Goal: Task Accomplishment & Management: Manage account settings

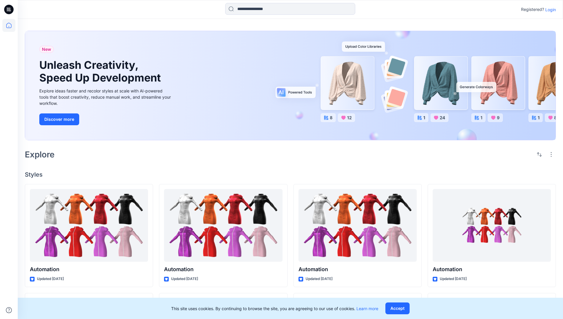
click at [549, 9] on p "Login" at bounding box center [550, 10] width 11 height 6
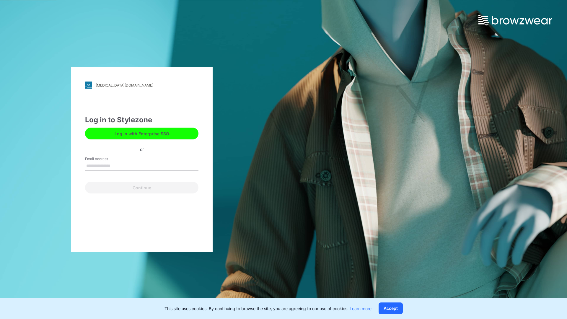
click at [117, 165] on input "Email Address" at bounding box center [141, 166] width 113 height 9
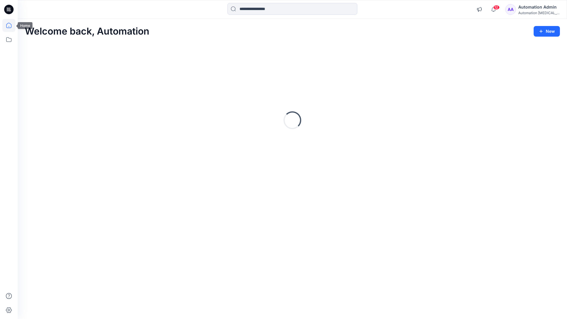
click at [11, 25] on icon at bounding box center [8, 25] width 5 height 5
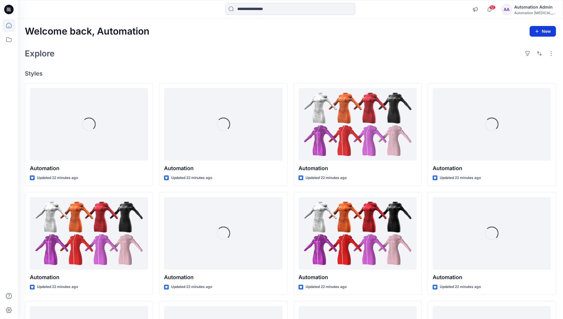
click at [544, 31] on button "New" at bounding box center [543, 31] width 26 height 11
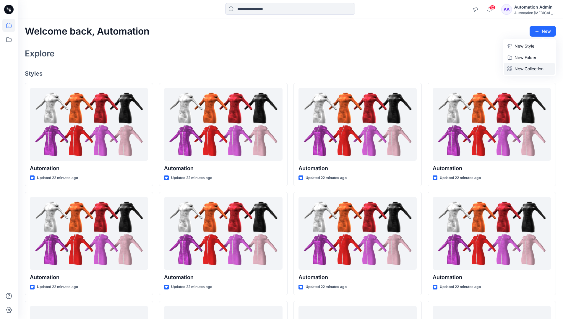
click at [531, 67] on p "New Collection" at bounding box center [528, 68] width 29 height 7
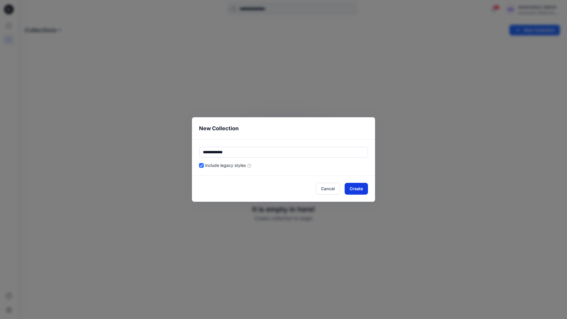
type input "**********"
click at [361, 187] on button "Create" at bounding box center [356, 189] width 23 height 12
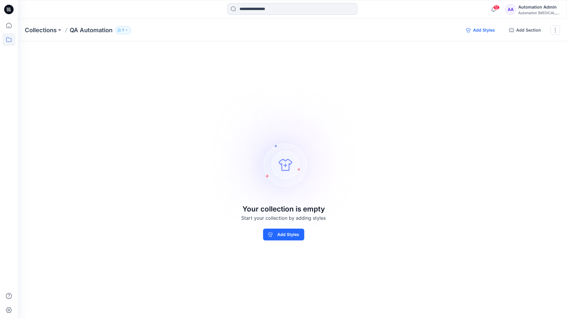
click at [482, 31] on button "Add Styles" at bounding box center [481, 29] width 38 height 9
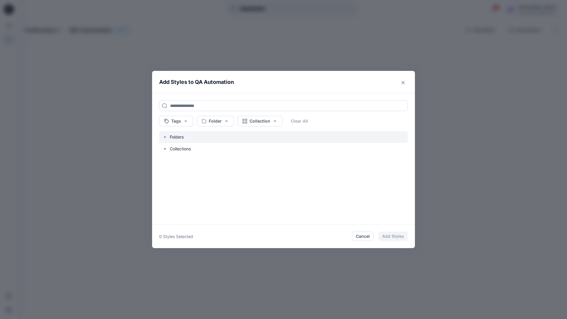
click at [165, 137] on icon "button" at bounding box center [165, 137] width 1 height 2
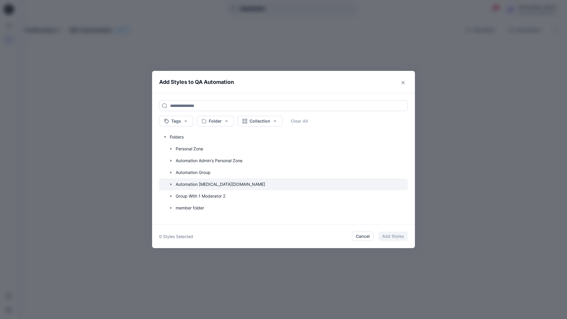
click at [171, 184] on icon "button" at bounding box center [171, 184] width 1 height 2
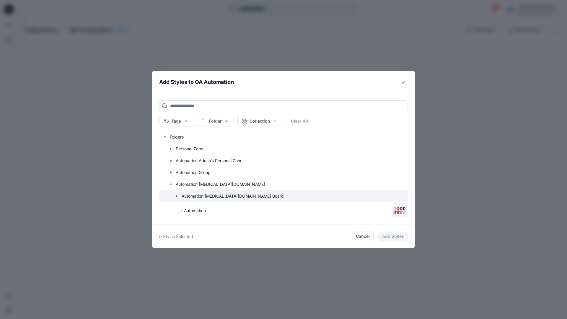
click at [177, 196] on icon "button" at bounding box center [176, 196] width 1 height 2
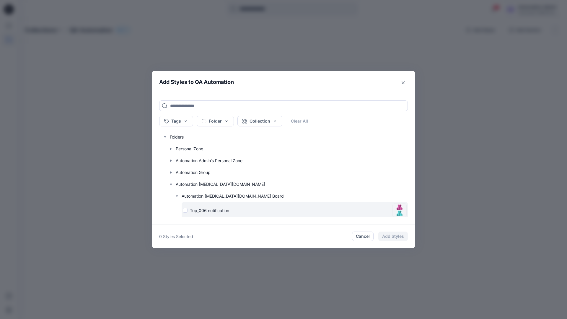
click at [186, 211] on div "Top_006 notification" at bounding box center [286, 210] width 207 height 6
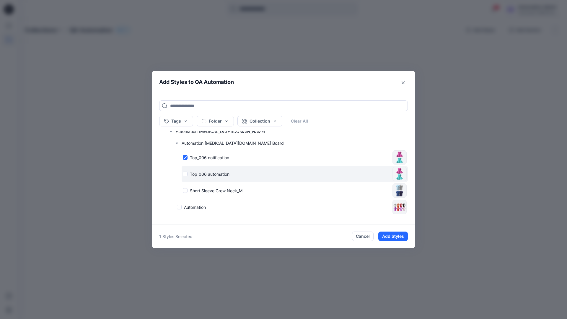
click at [185, 174] on div "Top_006 automation" at bounding box center [286, 174] width 207 height 6
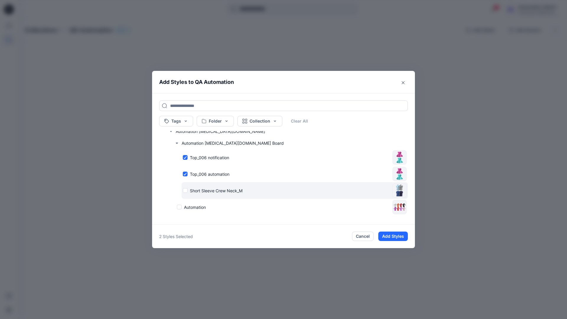
click at [186, 190] on div "Short Sleeve Crew Neck_M" at bounding box center [286, 191] width 207 height 6
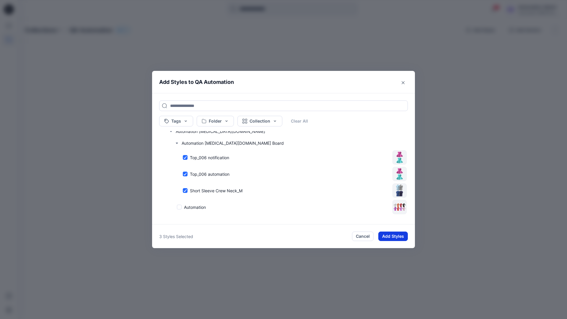
click at [395, 237] on button "Add Styles" at bounding box center [394, 236] width 30 height 9
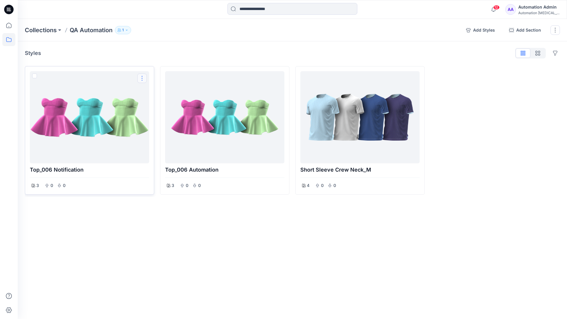
click at [143, 79] on button "Options" at bounding box center [141, 78] width 9 height 9
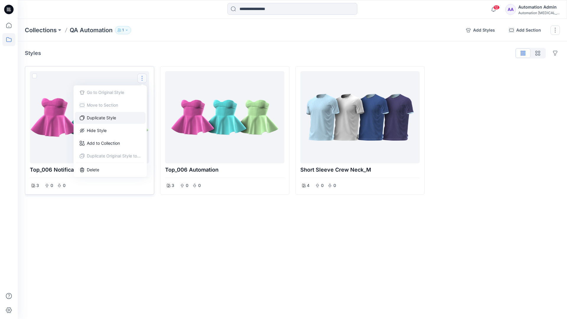
click at [111, 117] on button "Duplicate Style" at bounding box center [110, 118] width 71 height 12
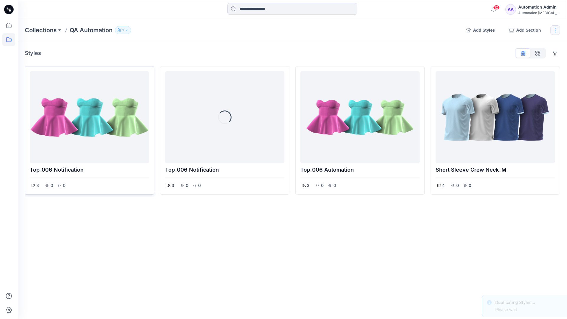
click at [556, 32] on button "button" at bounding box center [555, 29] width 9 height 9
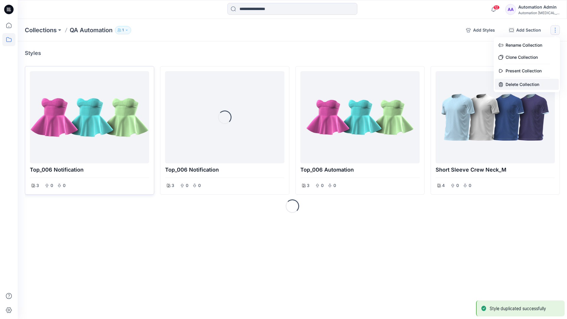
click at [521, 82] on button "Delete Collection" at bounding box center [527, 84] width 64 height 11
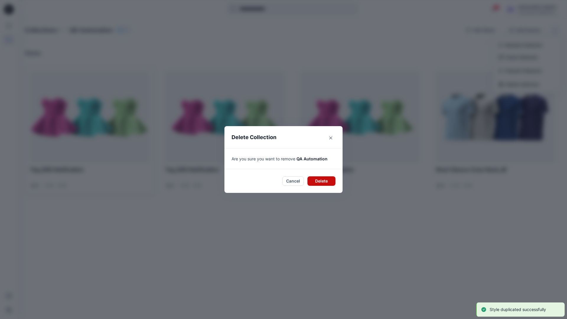
click at [323, 180] on button "Delete" at bounding box center [322, 180] width 28 height 9
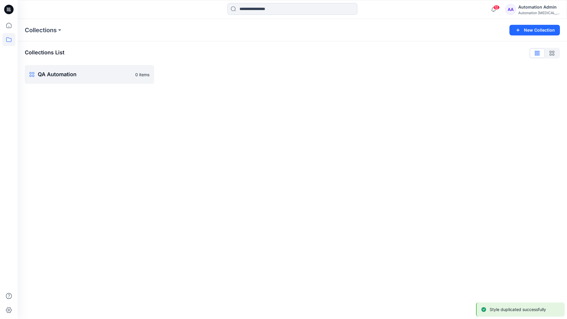
click at [534, 7] on div "Automation Admin" at bounding box center [539, 7] width 41 height 7
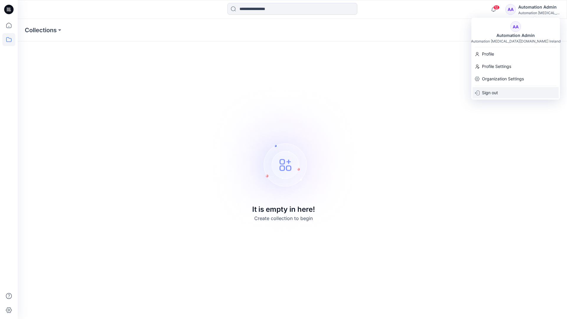
click at [498, 92] on p "Sign out" at bounding box center [490, 92] width 16 height 11
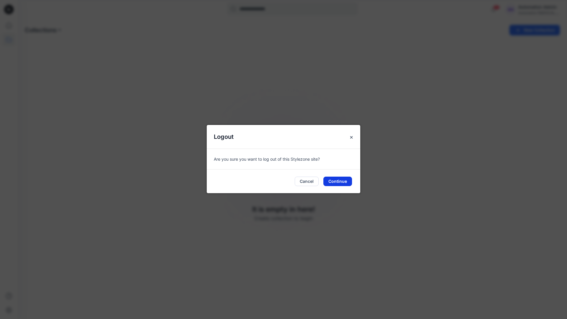
click at [340, 182] on button "Continue" at bounding box center [338, 181] width 29 height 9
